Goal: Navigation & Orientation: Go to known website

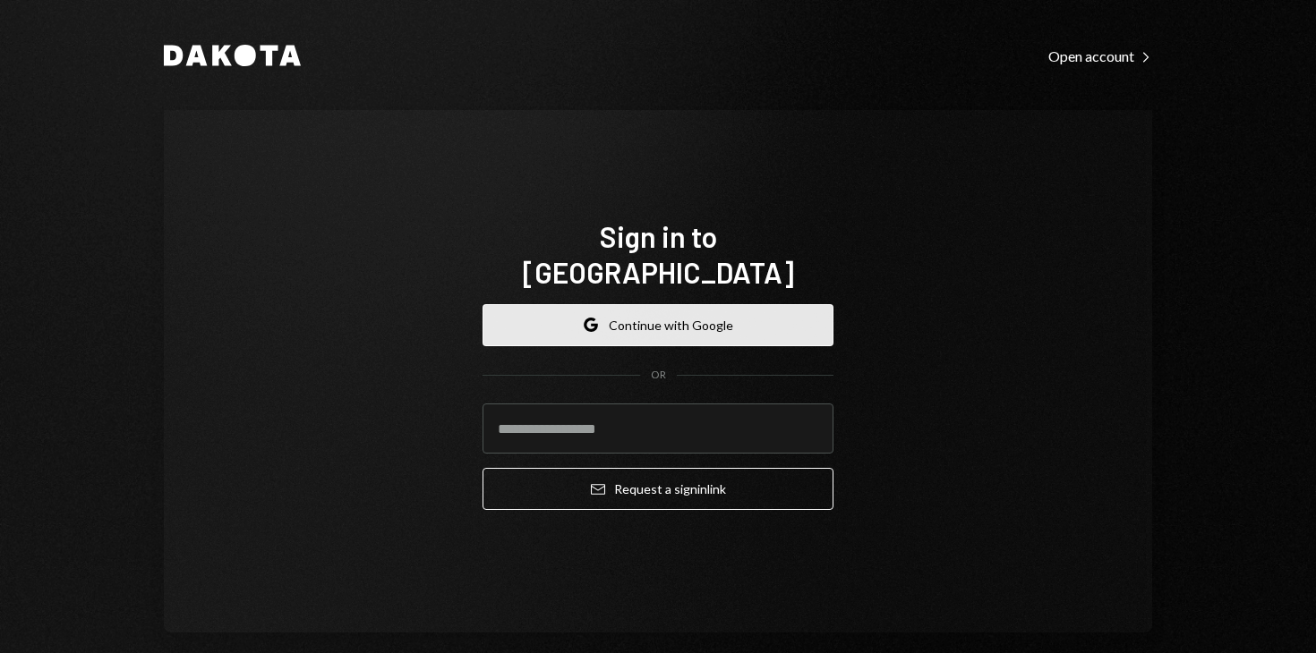
click at [641, 316] on button "Google Continue with Google" at bounding box center [657, 325] width 351 height 42
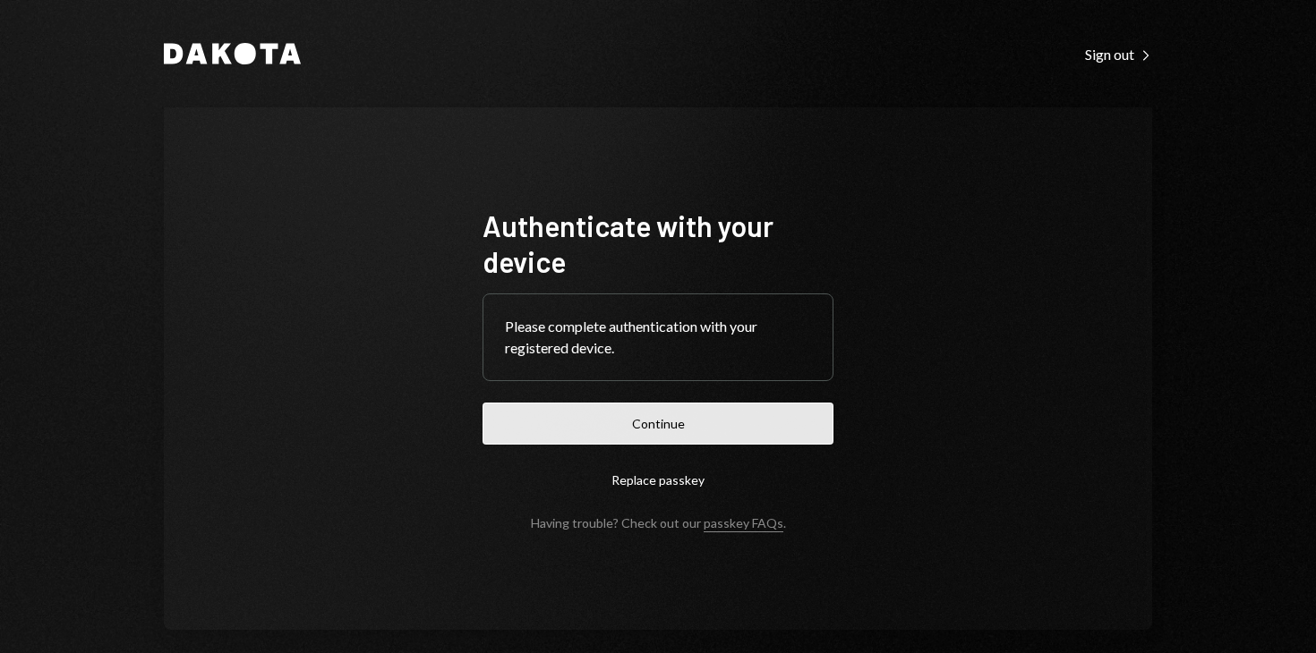
click at [661, 419] on button "Continue" at bounding box center [657, 424] width 351 height 42
